Goal: Information Seeking & Learning: Learn about a topic

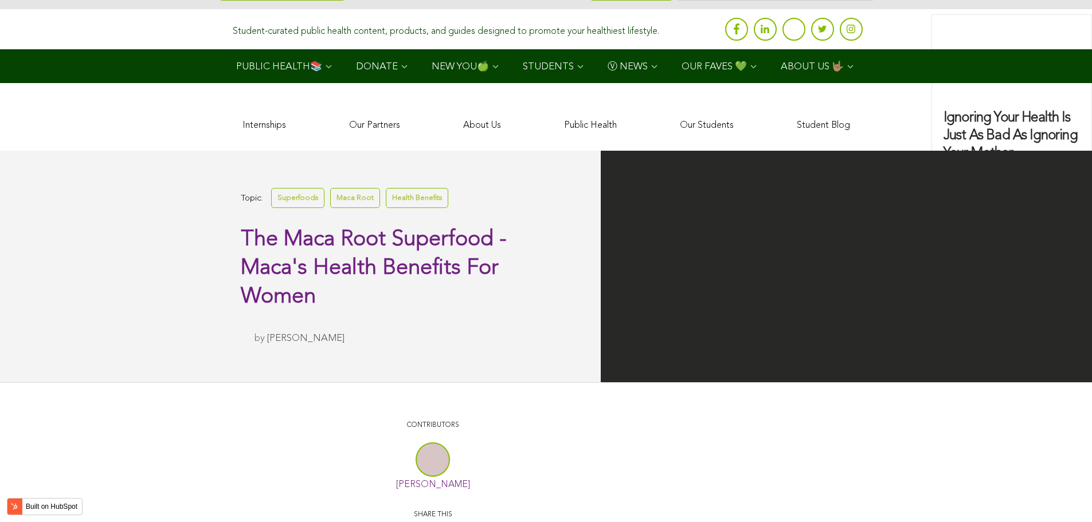
scroll to position [2286, 0]
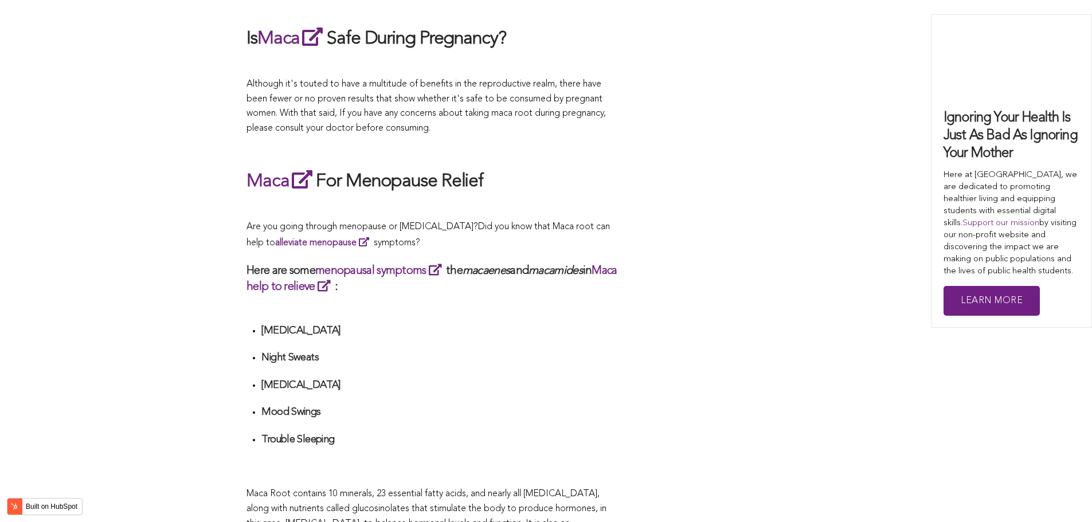
click at [582, 265] on em "macamides" at bounding box center [555, 270] width 54 height 11
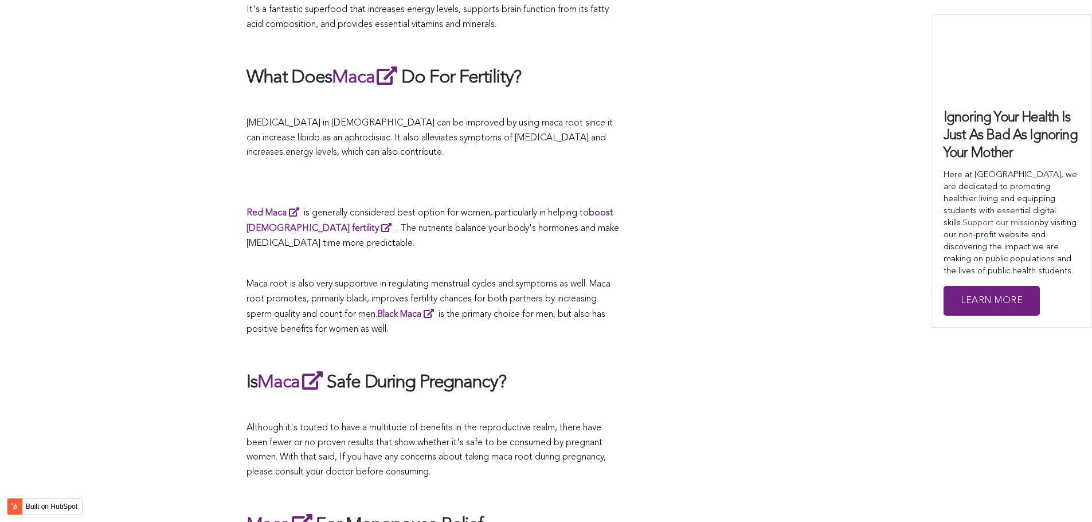
scroll to position [3583, 0]
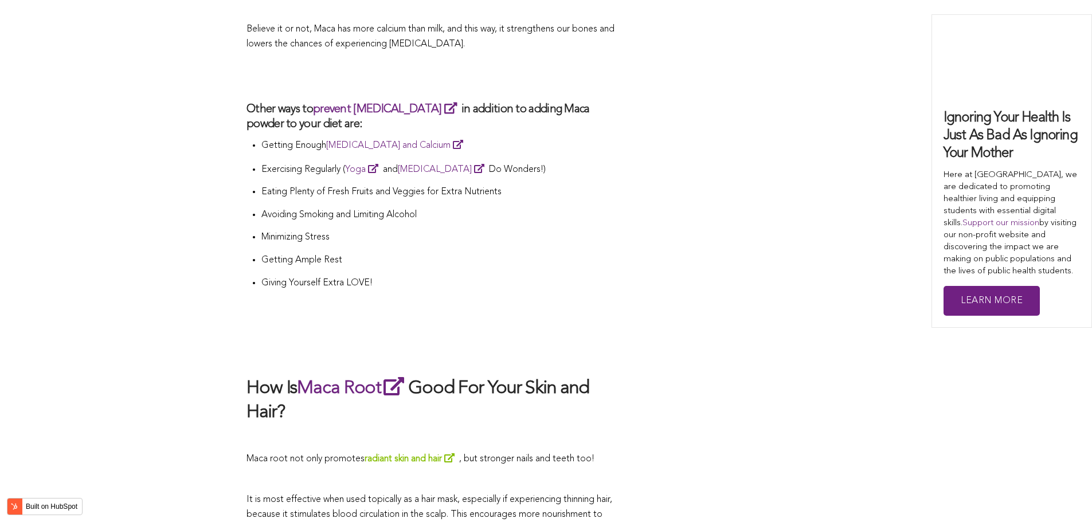
scroll to position [3125, 0]
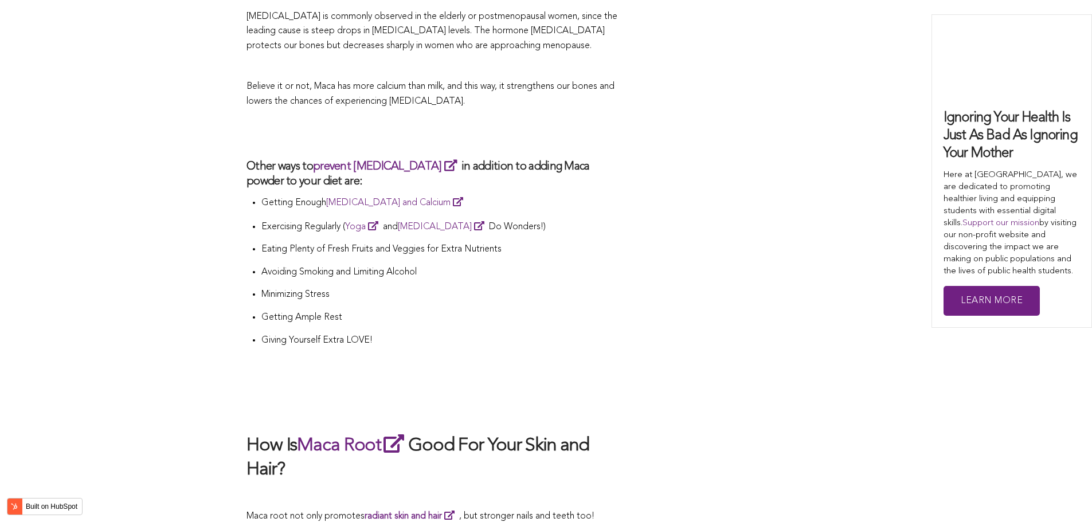
click at [570, 288] on li "Minimizing Stress" at bounding box center [440, 299] width 358 height 23
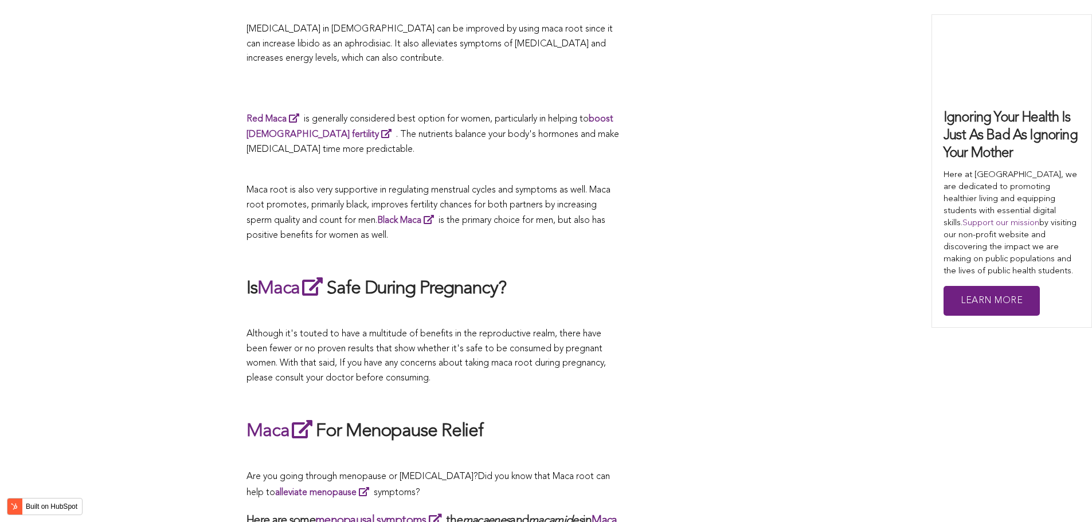
scroll to position [2534, 0]
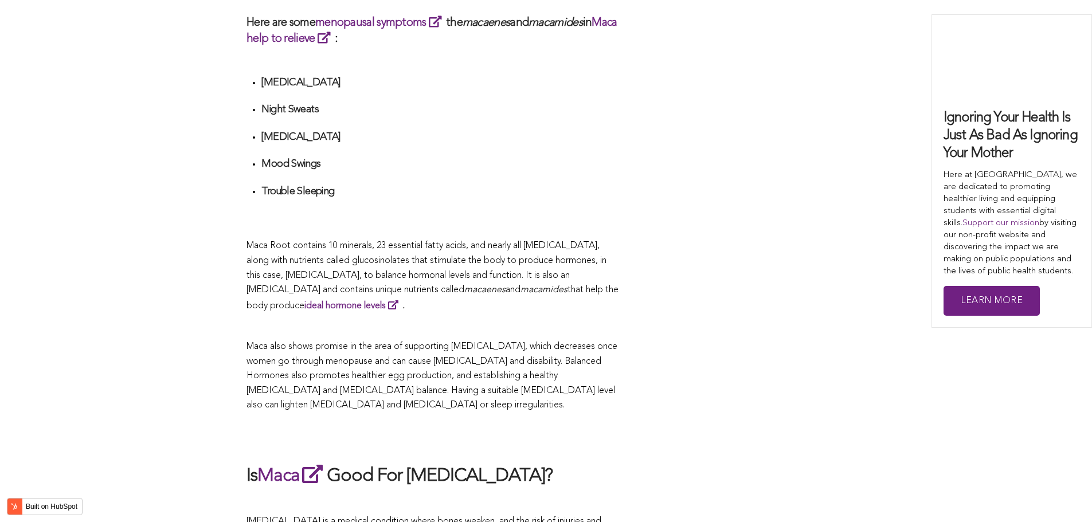
click at [487, 261] on span "Maca Root contains 10 minerals, 23 essential fatty acids, and nearly all [MEDIC…" at bounding box center [426, 267] width 360 height 53
click at [603, 346] on span "Maca also shows promise in the area of supporting [MEDICAL_DATA], which decreas…" at bounding box center [431, 376] width 371 height 68
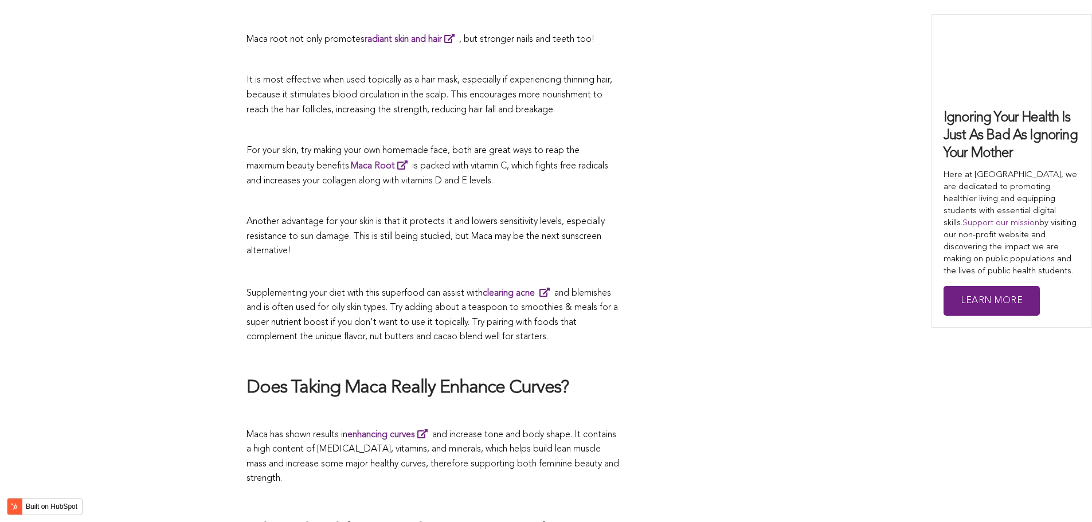
click at [527, 285] on p "Supplementing your diet with this superfood can assist with clearing acne and b…" at bounding box center [432, 315] width 372 height 60
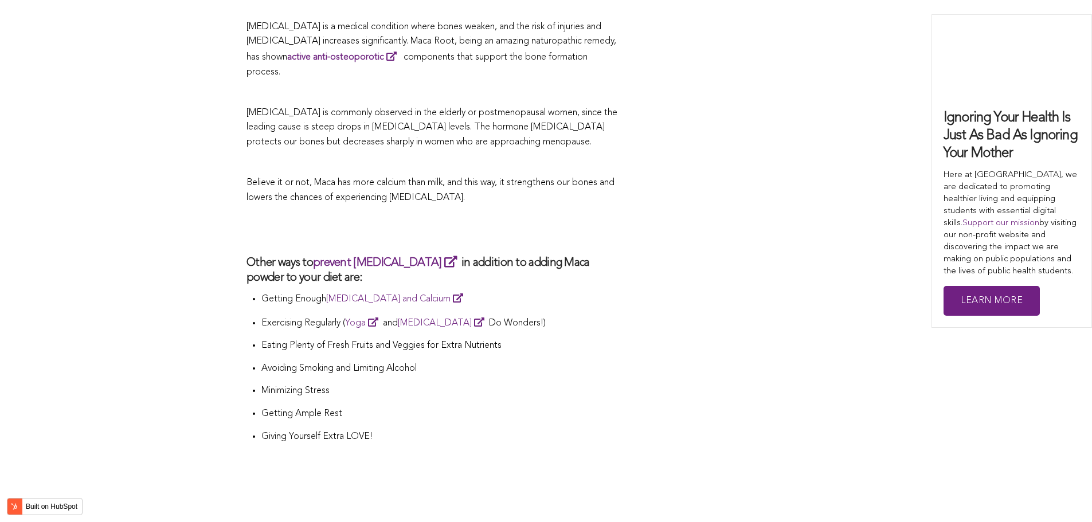
scroll to position [3410, 0]
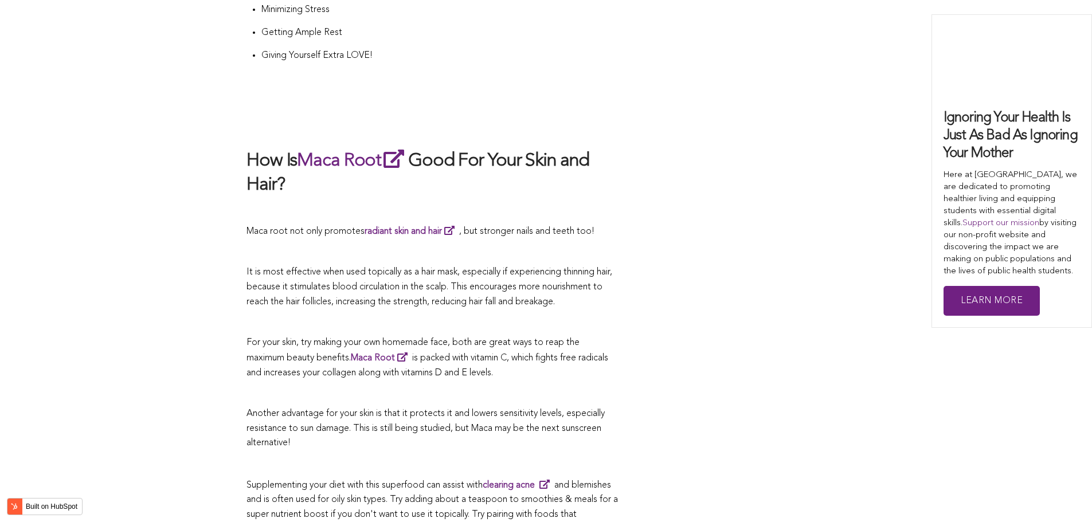
click at [541, 268] on span "It is most effective when used topically as a hair mask, especially if experien…" at bounding box center [429, 287] width 366 height 38
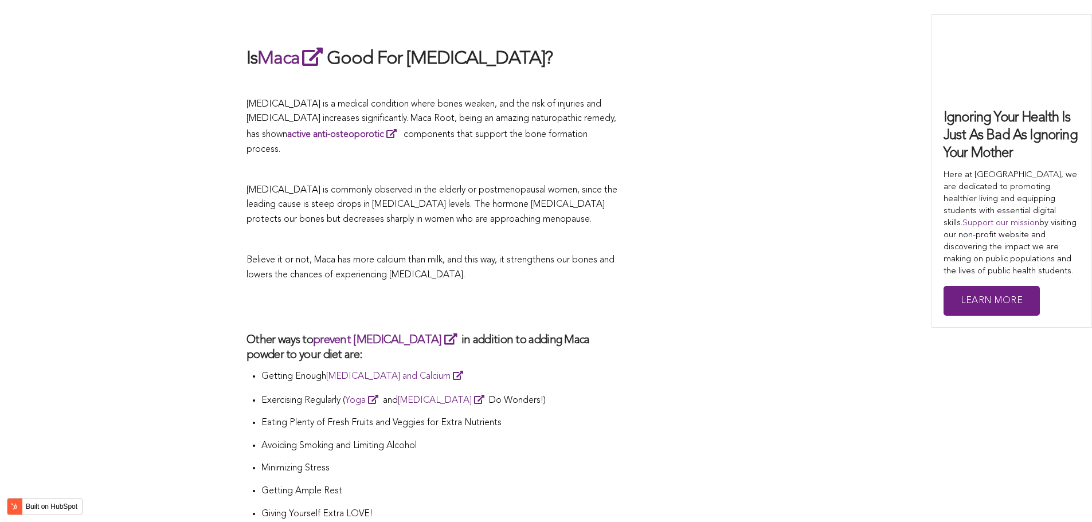
scroll to position [3241, 0]
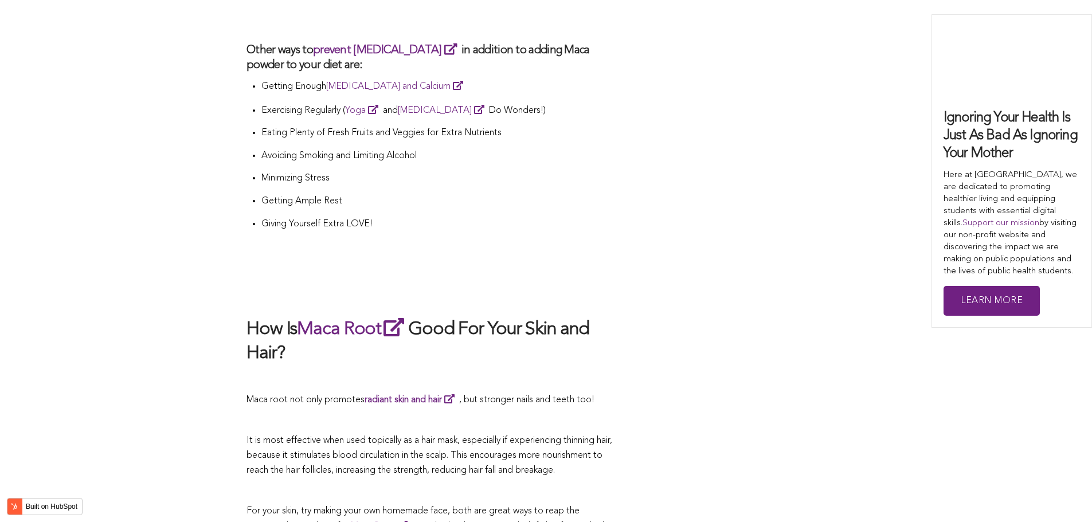
click at [415, 281] on h2 at bounding box center [432, 293] width 372 height 24
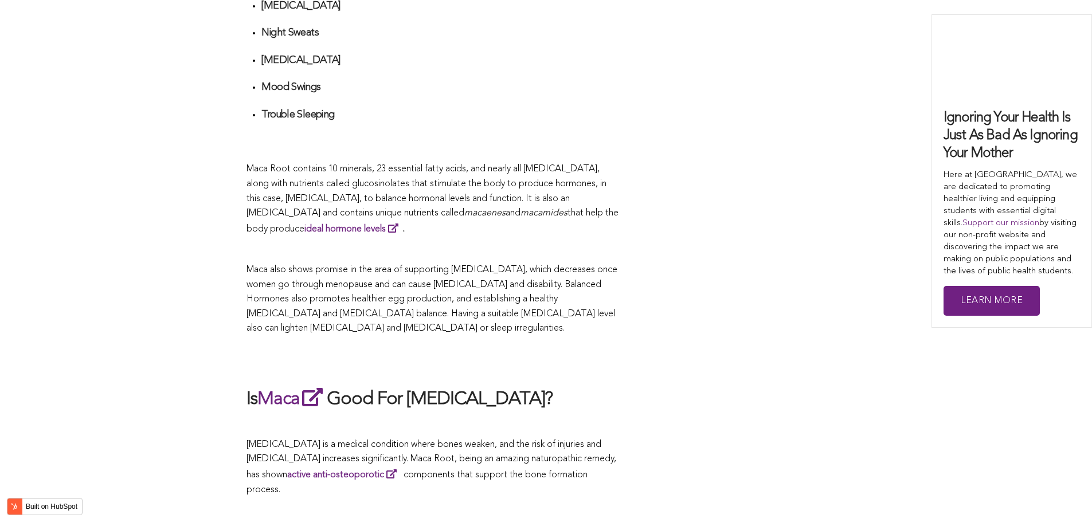
scroll to position [3499, 0]
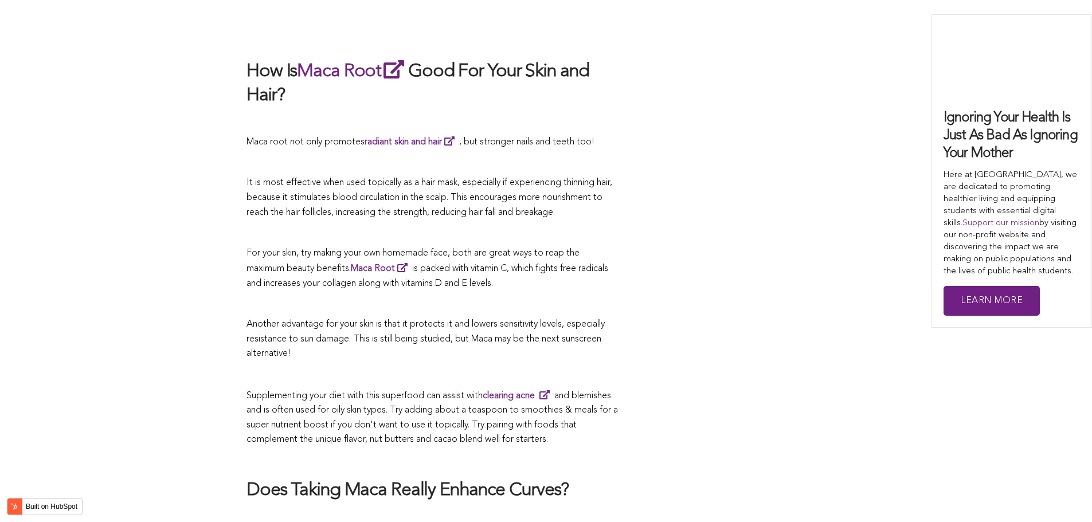
click at [469, 297] on p at bounding box center [432, 304] width 372 height 15
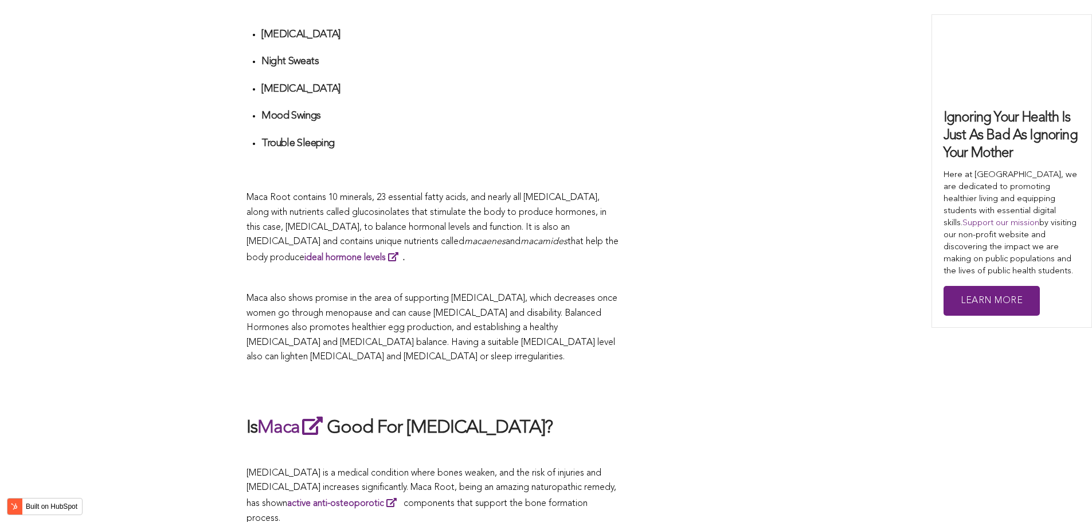
scroll to position [3281, 0]
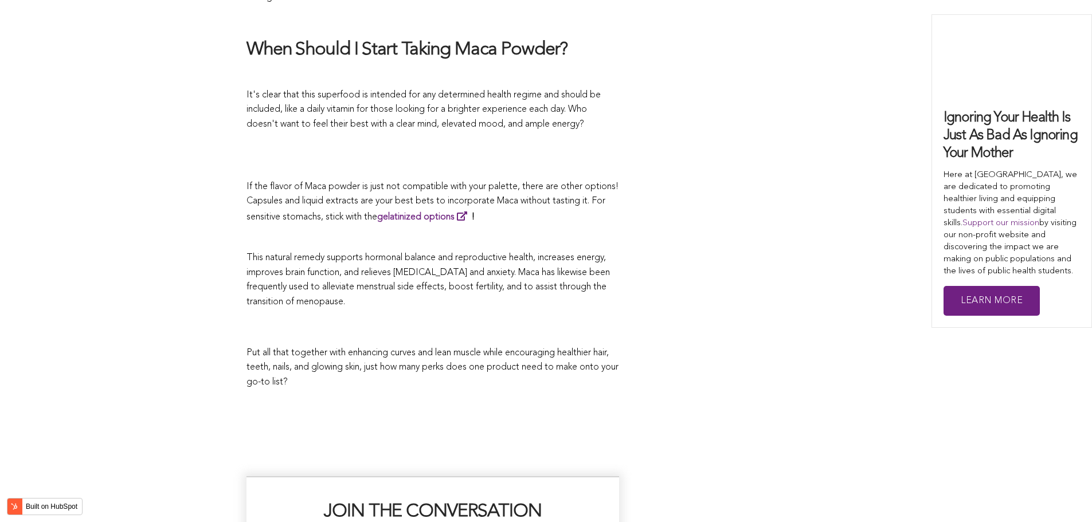
scroll to position [3643, 0]
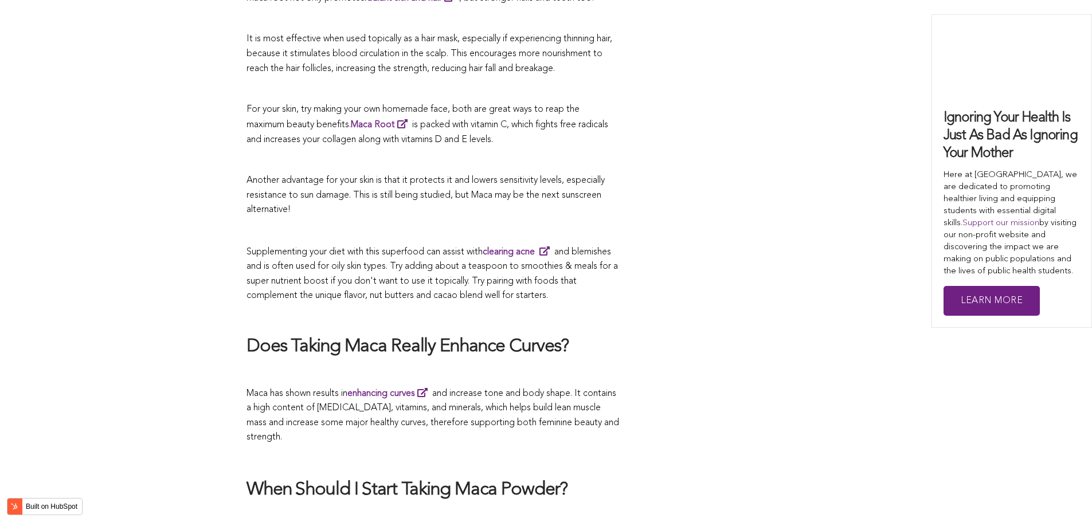
click at [452, 261] on p "Supplementing your diet with this superfood can assist with clearing acne and b…" at bounding box center [432, 274] width 372 height 60
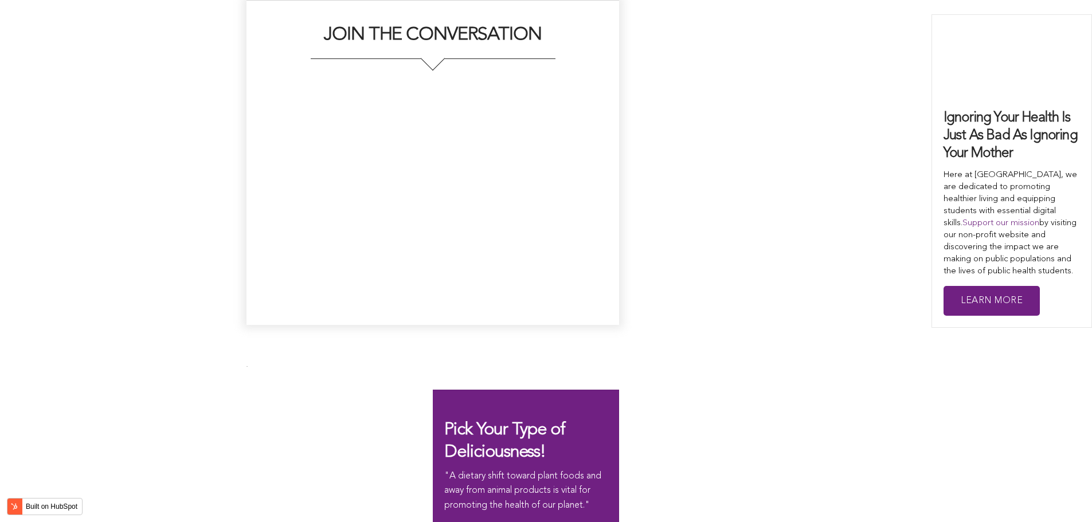
scroll to position [4674, 0]
